Goal: Book appointment/travel/reservation

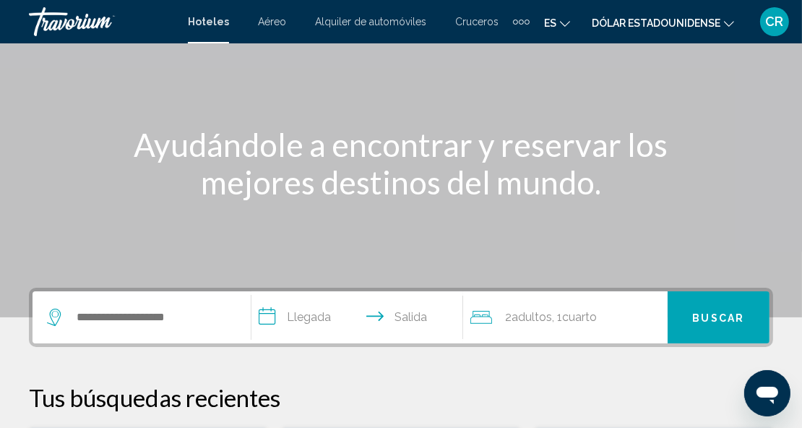
scroll to position [117, 0]
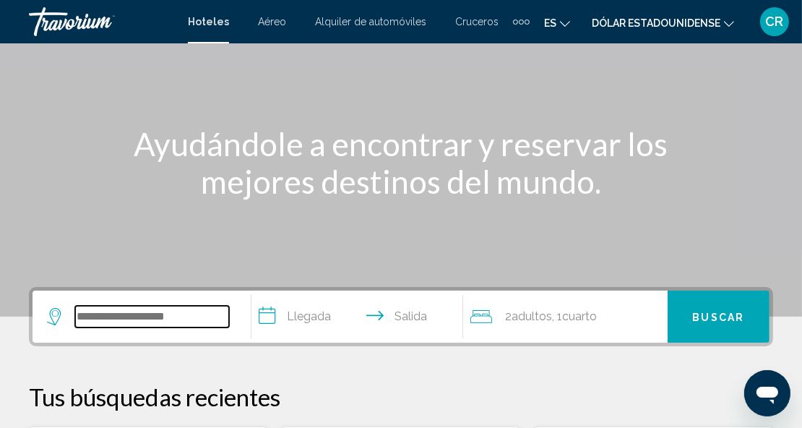
click at [116, 317] on input "Widget de búsqueda" at bounding box center [152, 317] width 154 height 22
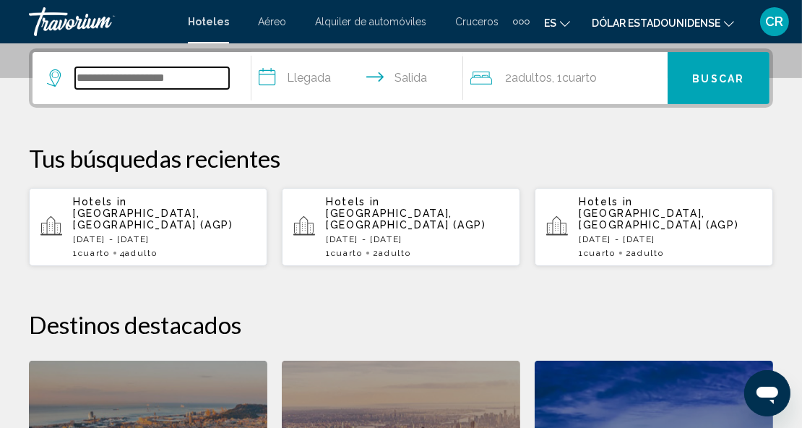
scroll to position [356, 0]
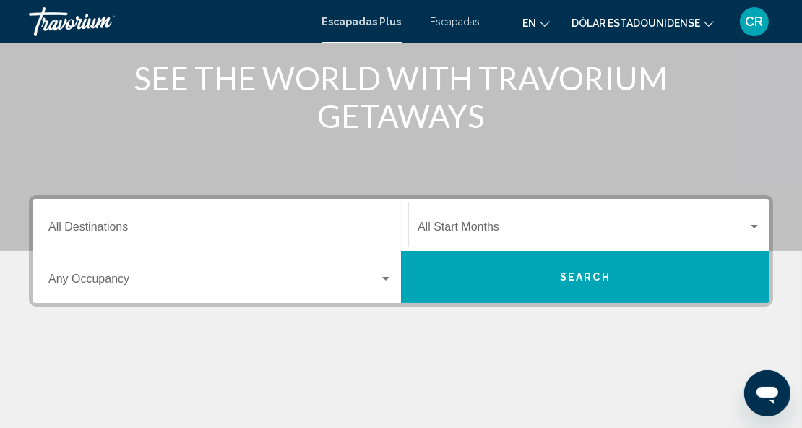
scroll to position [185, 0]
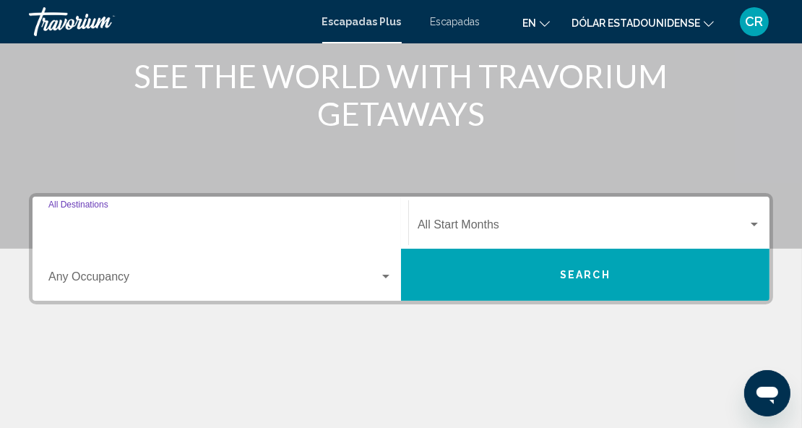
click at [140, 225] on input "Destination All Destinations" at bounding box center [220, 227] width 344 height 13
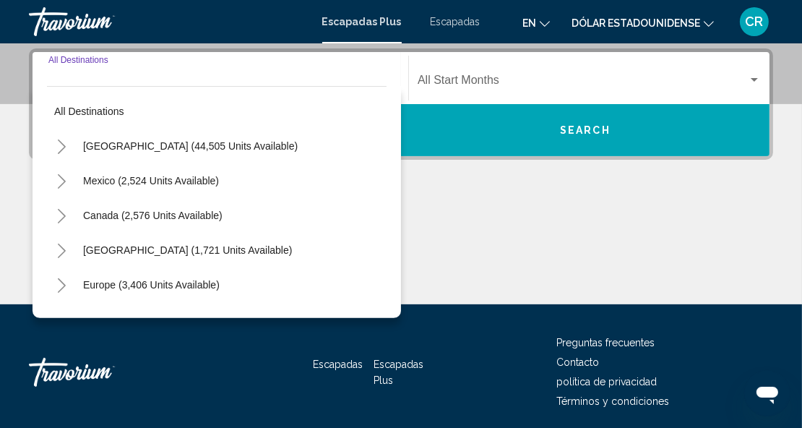
scroll to position [330, 0]
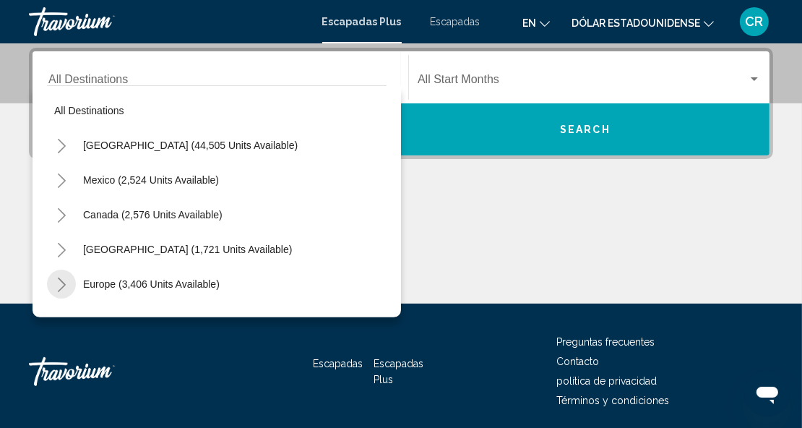
click at [60, 285] on icon "Toggle Europe (3,406 units available)" at bounding box center [61, 284] width 11 height 14
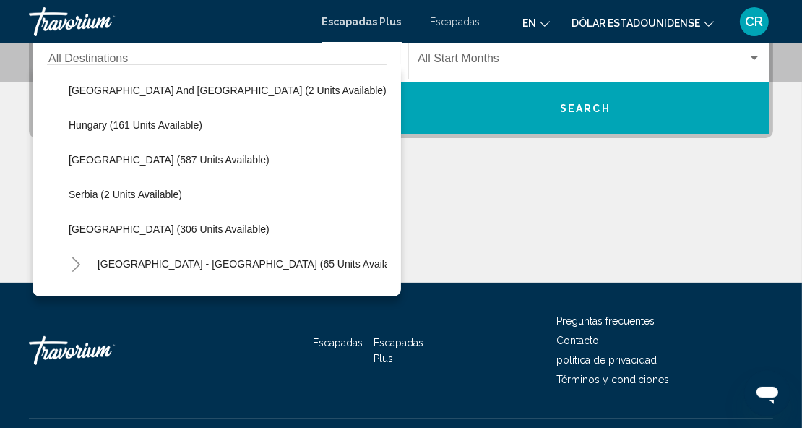
scroll to position [436, 0]
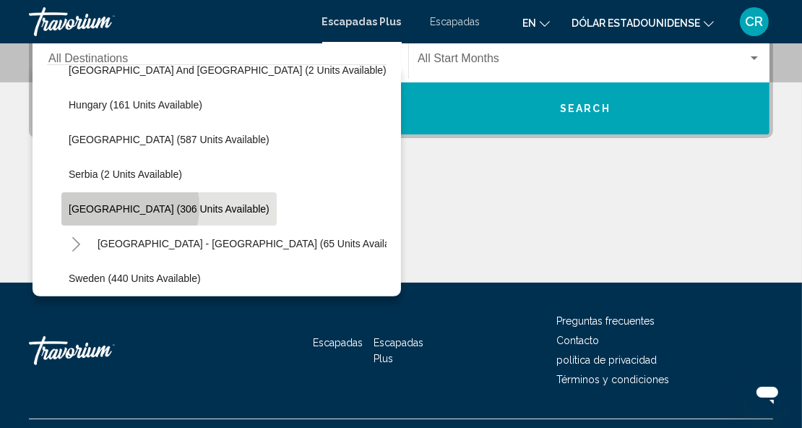
click at [120, 205] on span "Spain (306 units available)" at bounding box center [169, 209] width 201 height 12
type input "**********"
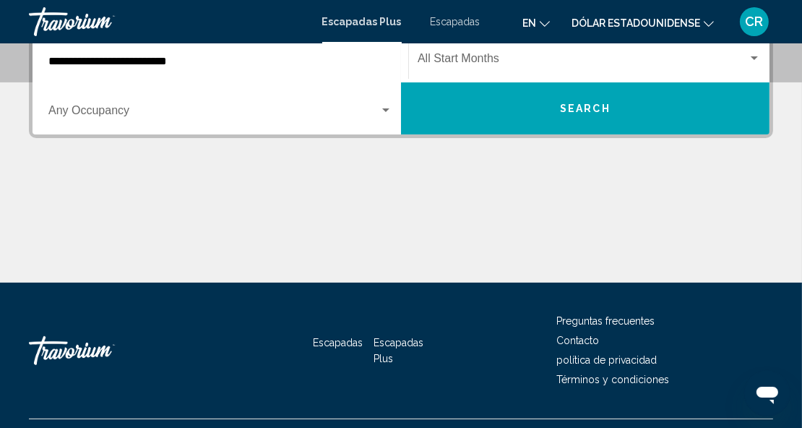
scroll to position [330, 0]
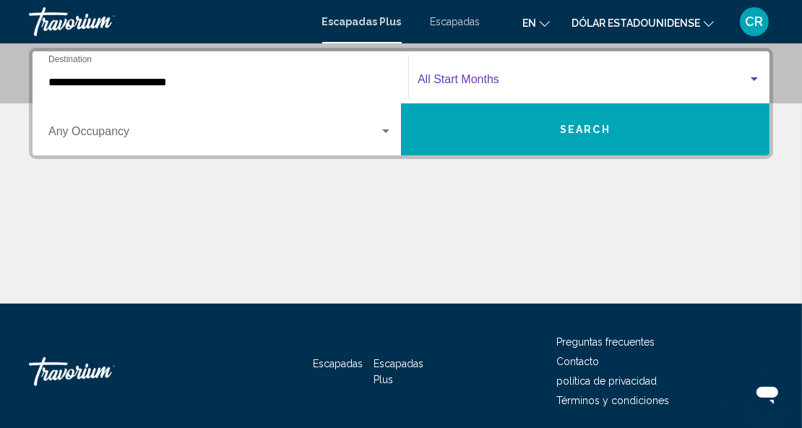
click at [753, 77] on div "Widget de búsqueda" at bounding box center [753, 79] width 7 height 4
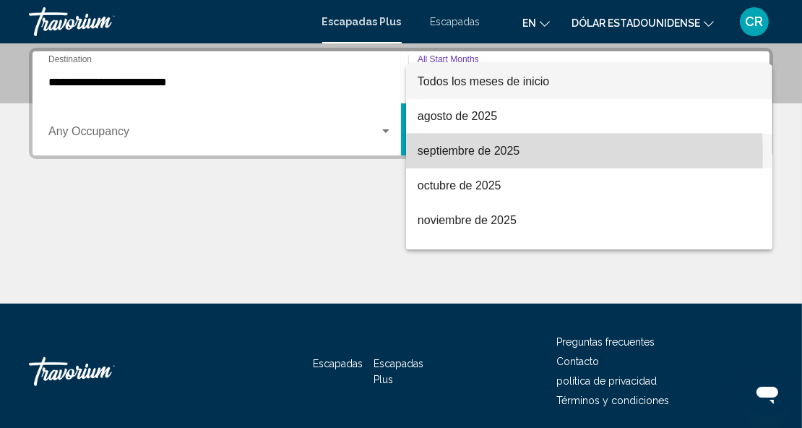
click at [477, 153] on font "septiembre de 2025" at bounding box center [468, 150] width 102 height 12
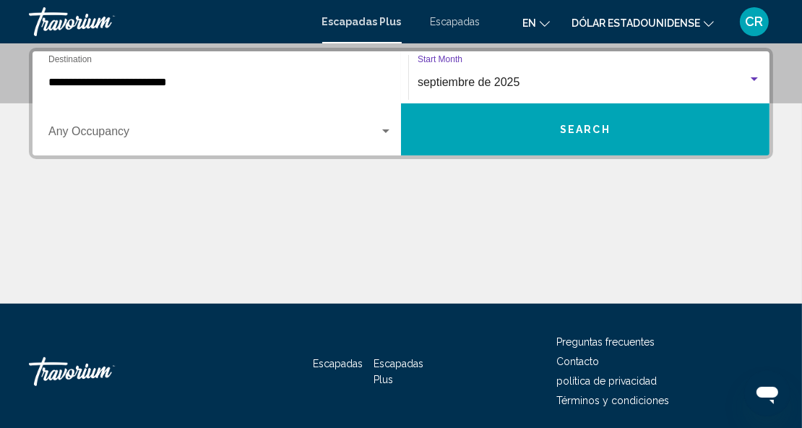
click at [573, 131] on span "Search" at bounding box center [585, 130] width 51 height 12
